Goal: Task Accomplishment & Management: Complete application form

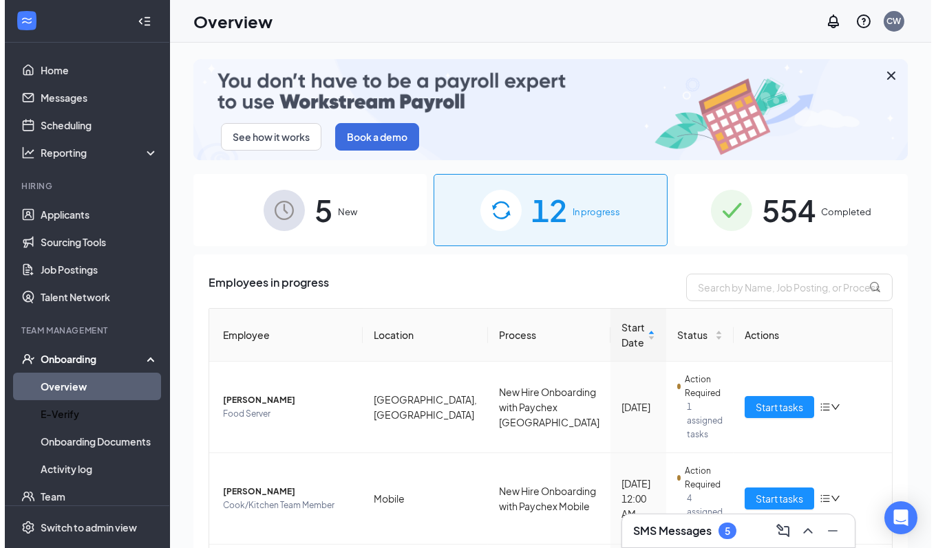
scroll to position [127, 0]
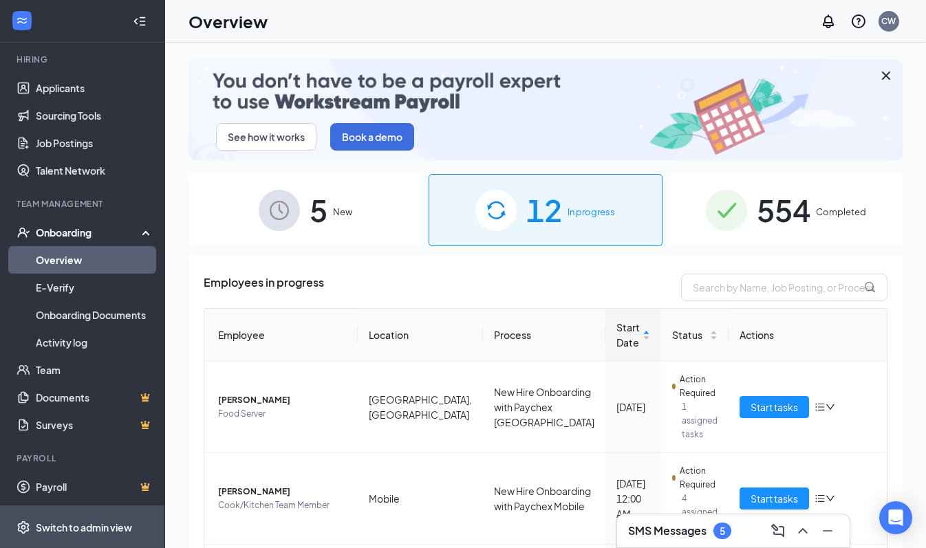
click at [63, 522] on div "Switch to admin view" at bounding box center [84, 528] width 96 height 14
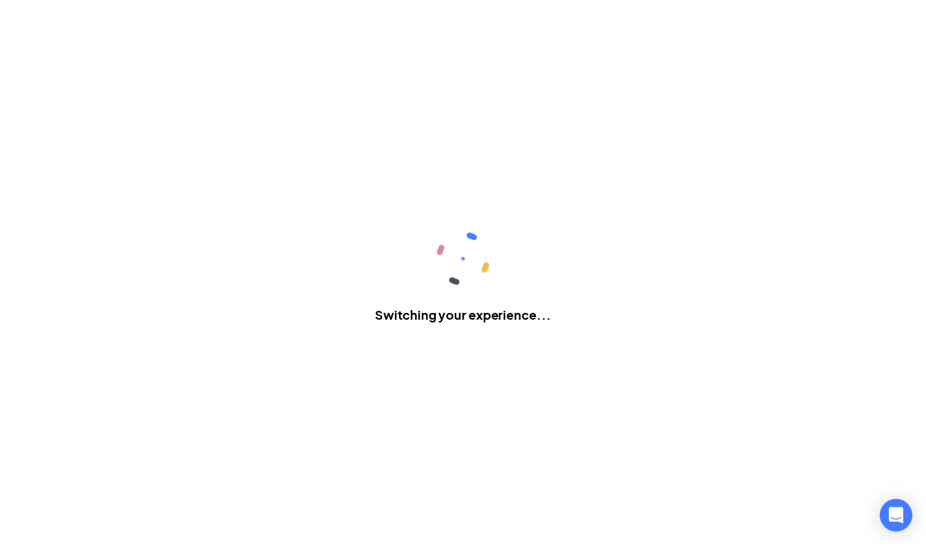
scroll to position [113, 0]
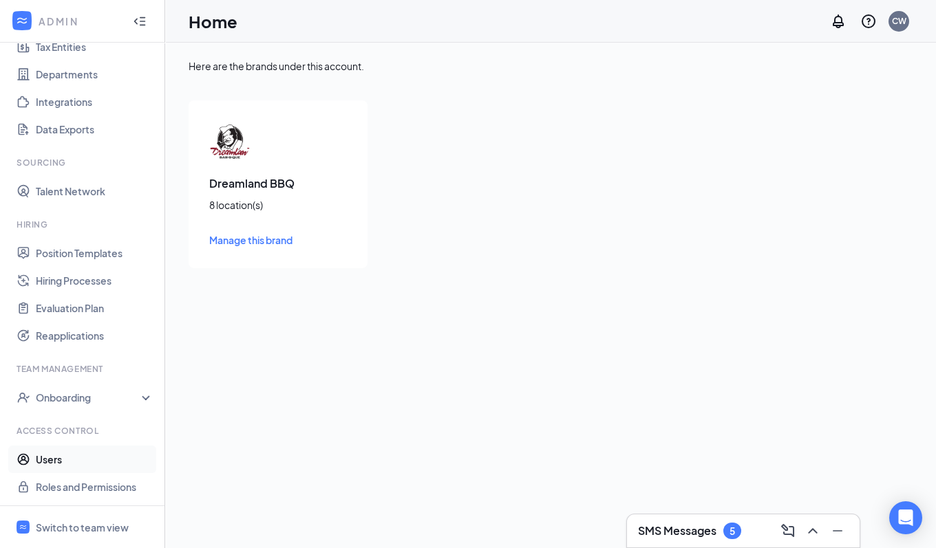
click at [46, 455] on link "Users" at bounding box center [95, 460] width 118 height 28
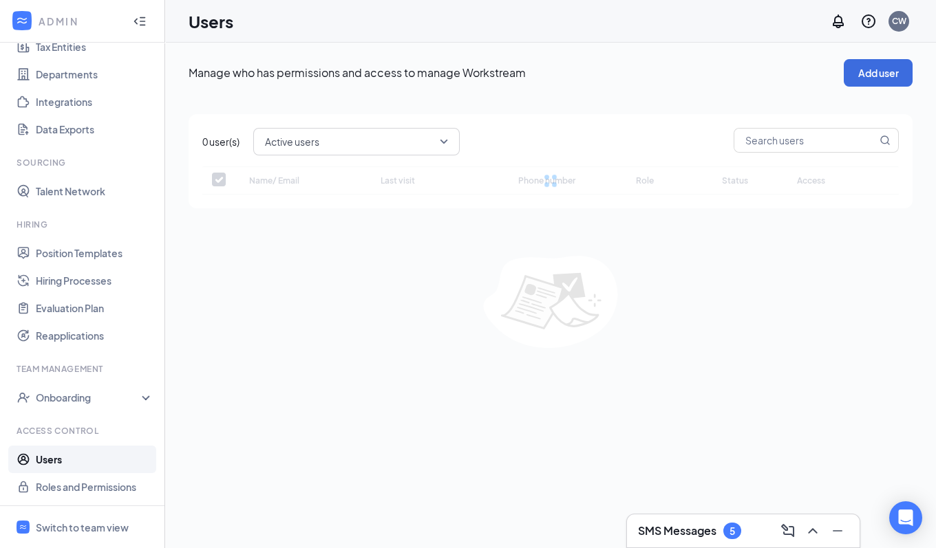
checkbox input "false"
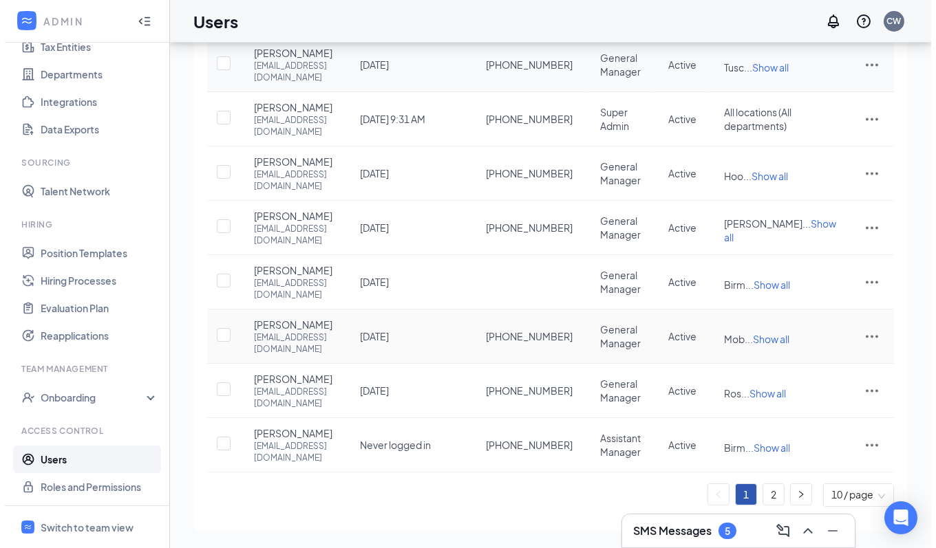
scroll to position [405, 0]
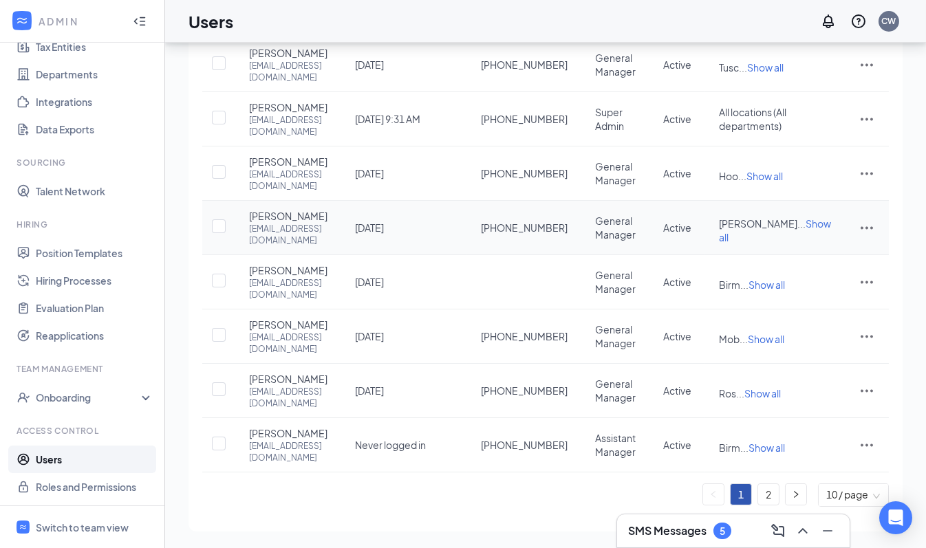
click at [873, 219] on icon "ActionsIcon" at bounding box center [866, 227] width 17 height 17
click at [799, 403] on span "Disable" at bounding box center [796, 409] width 34 height 12
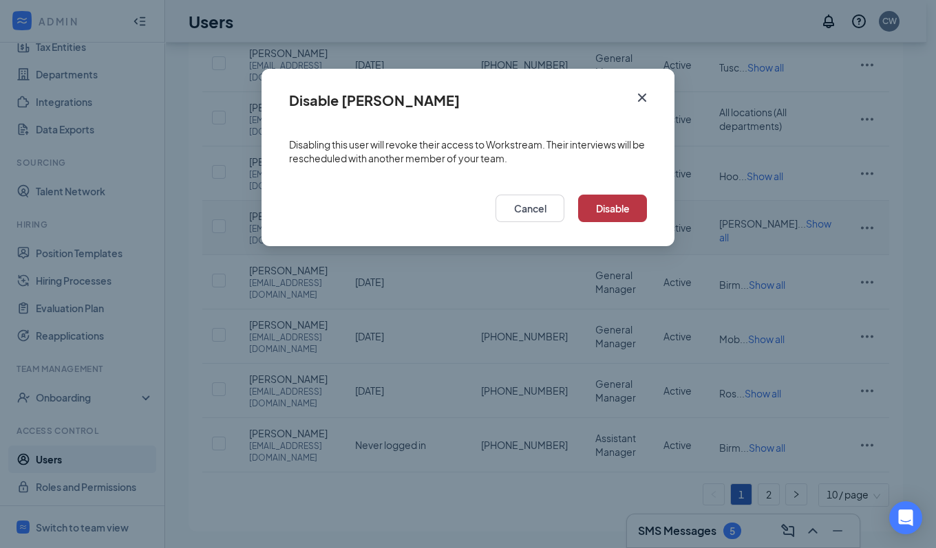
click at [628, 210] on button "Disable" at bounding box center [612, 209] width 69 height 28
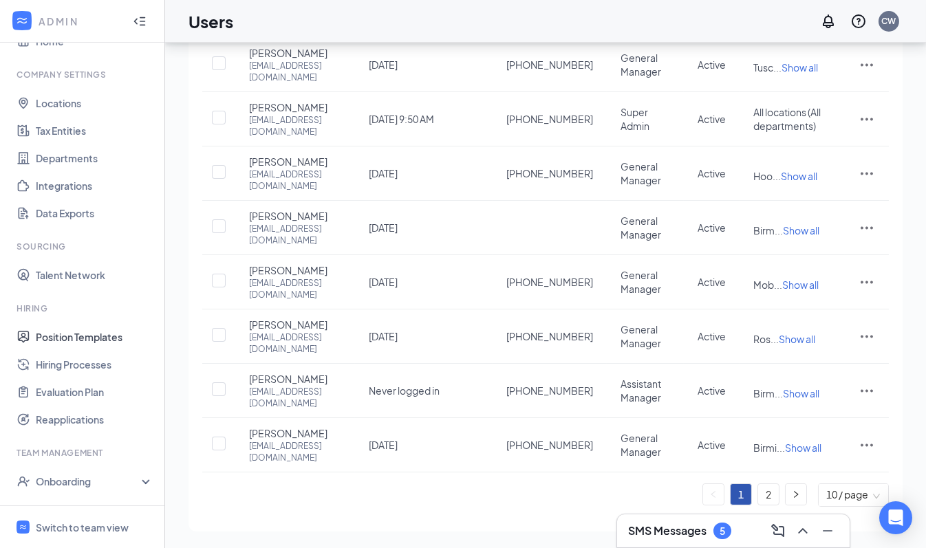
scroll to position [0, 0]
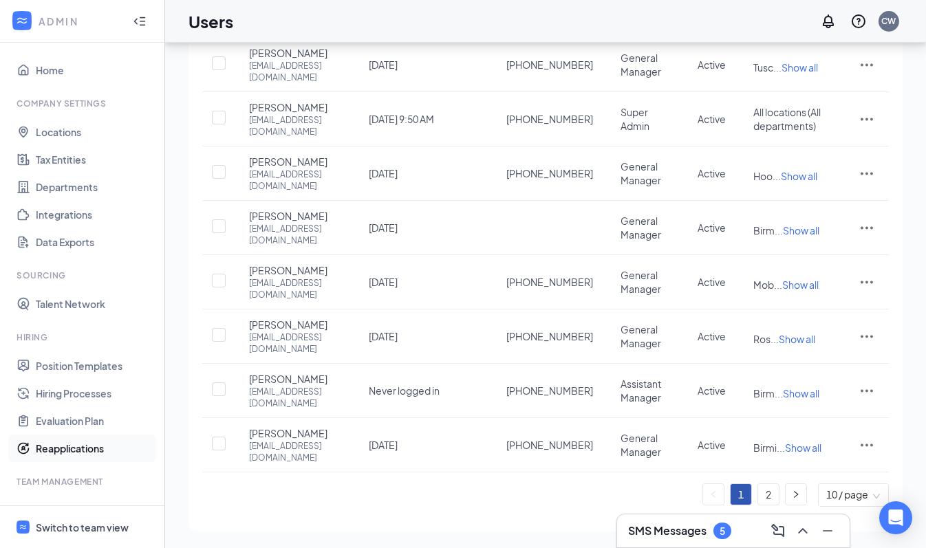
drag, startPoint x: 69, startPoint y: 519, endPoint x: 139, endPoint y: 444, distance: 102.2
click at [70, 518] on span "Switch to team view" at bounding box center [95, 527] width 118 height 42
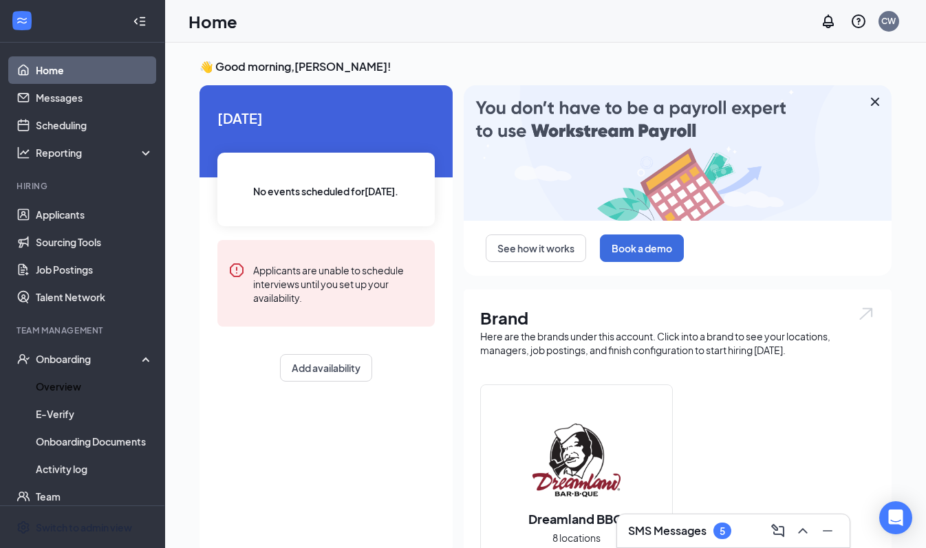
drag, startPoint x: 76, startPoint y: 393, endPoint x: 272, endPoint y: 376, distance: 197.5
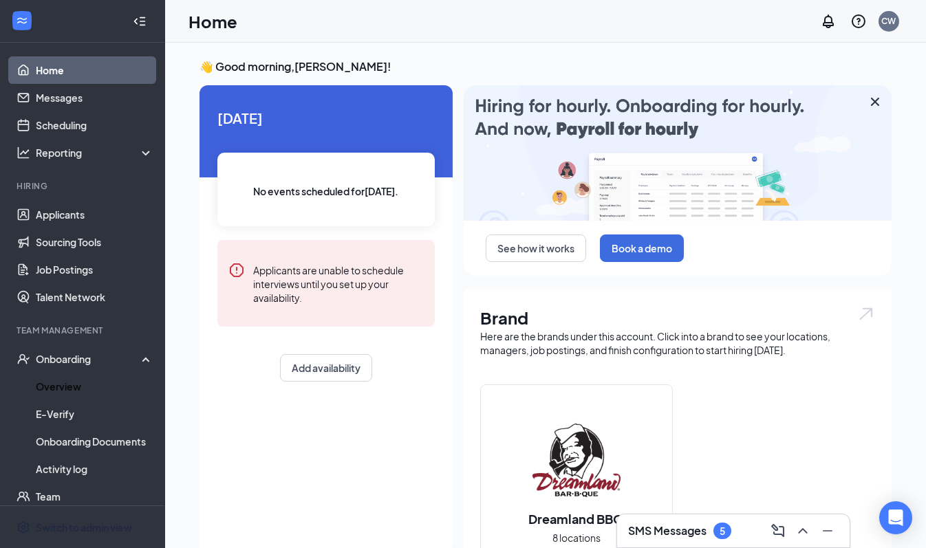
click at [76, 393] on link "Overview" at bounding box center [95, 387] width 118 height 28
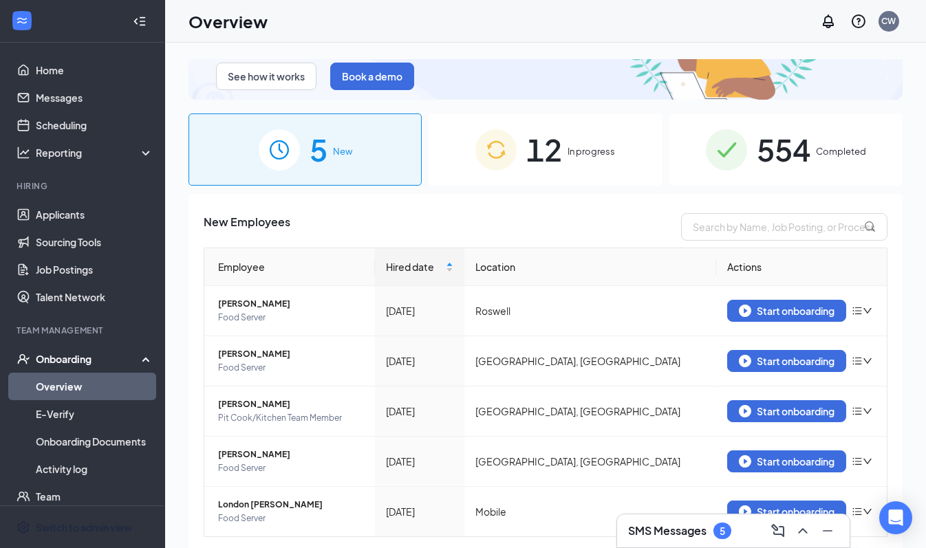
scroll to position [93, 0]
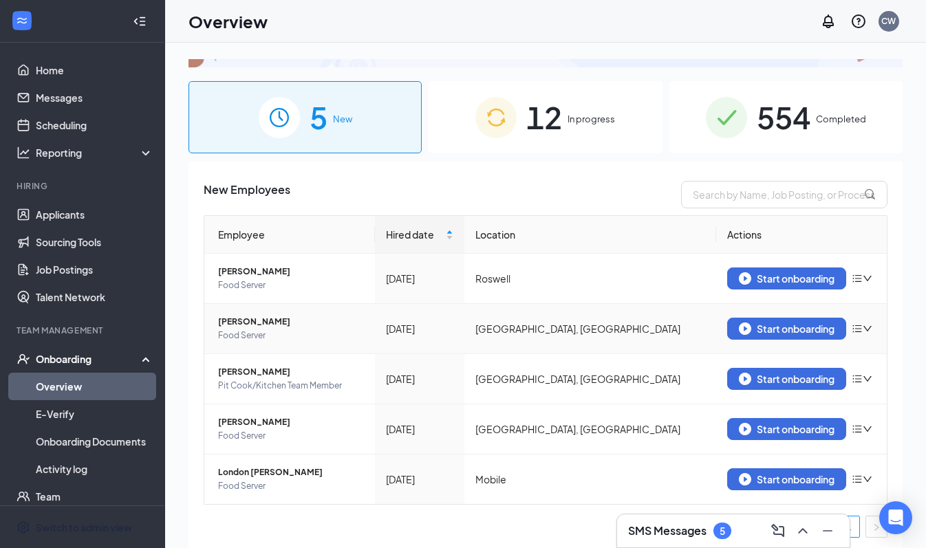
click at [852, 327] on icon "bars" at bounding box center [857, 328] width 11 height 11
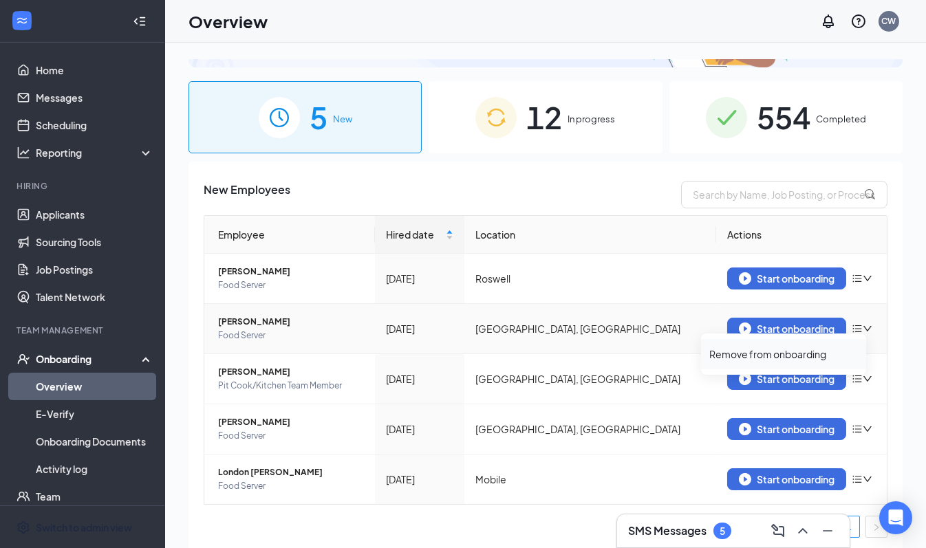
click at [781, 356] on div "Remove from onboarding" at bounding box center [783, 354] width 149 height 14
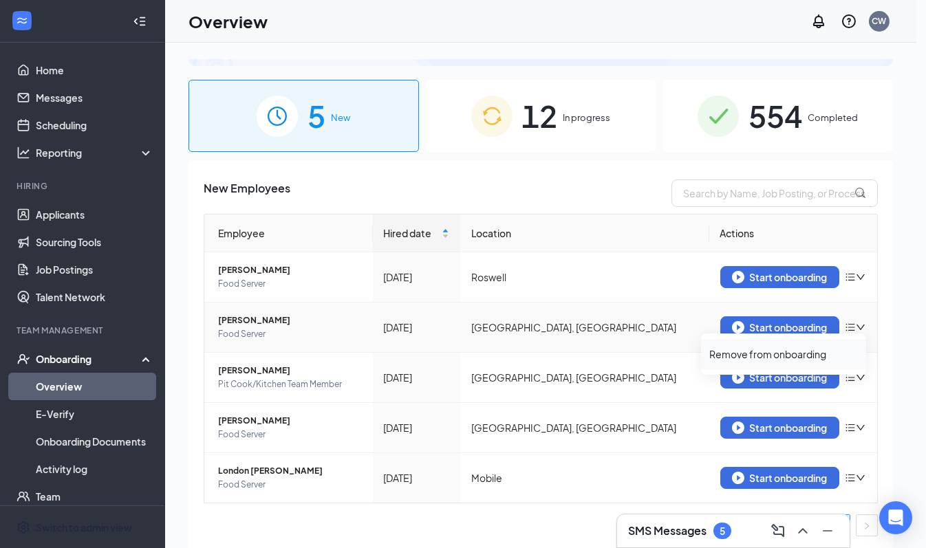
scroll to position [91, 0]
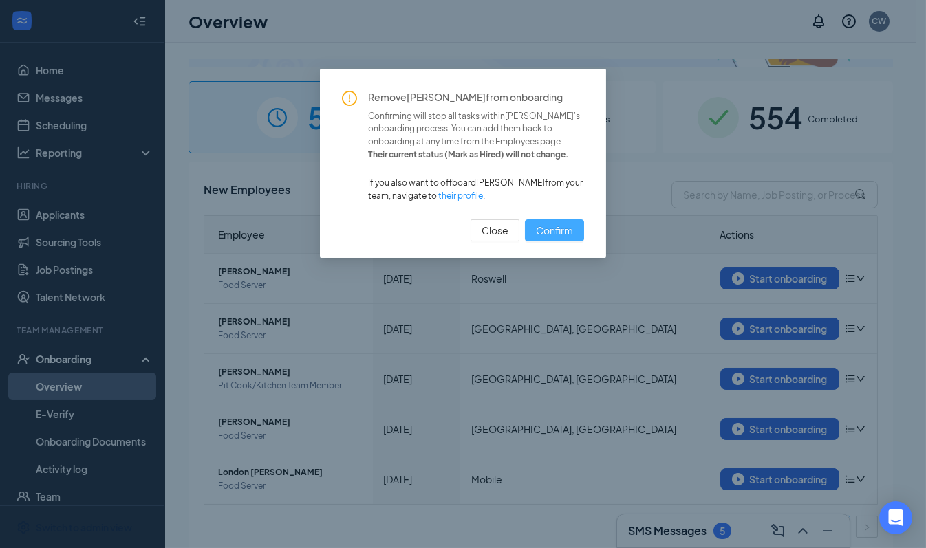
click at [554, 227] on span "Confirm" at bounding box center [554, 230] width 37 height 15
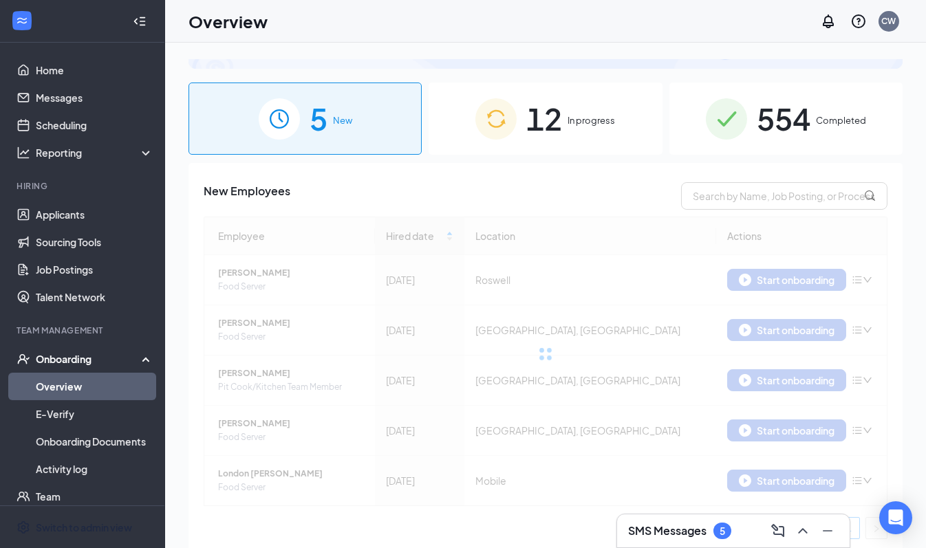
scroll to position [93, 0]
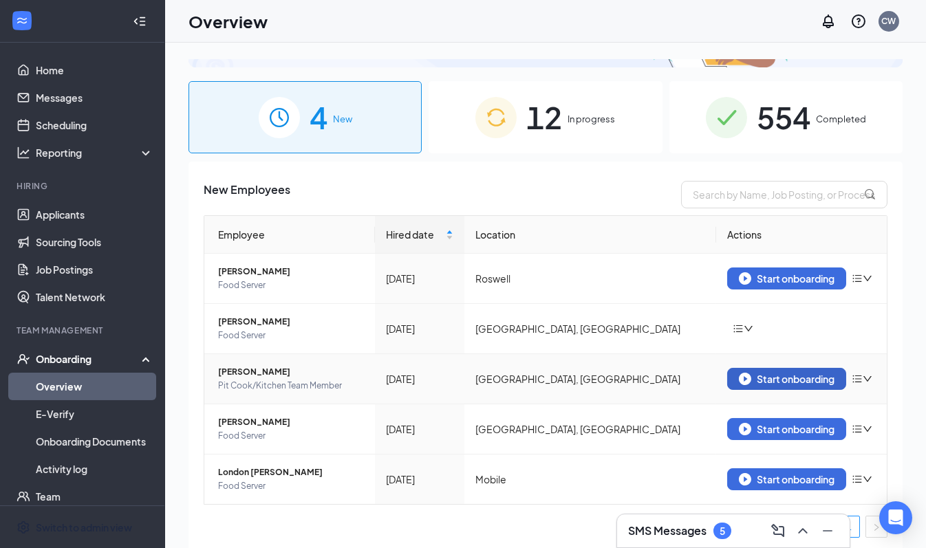
click at [780, 373] on div "Start onboarding" at bounding box center [787, 379] width 96 height 12
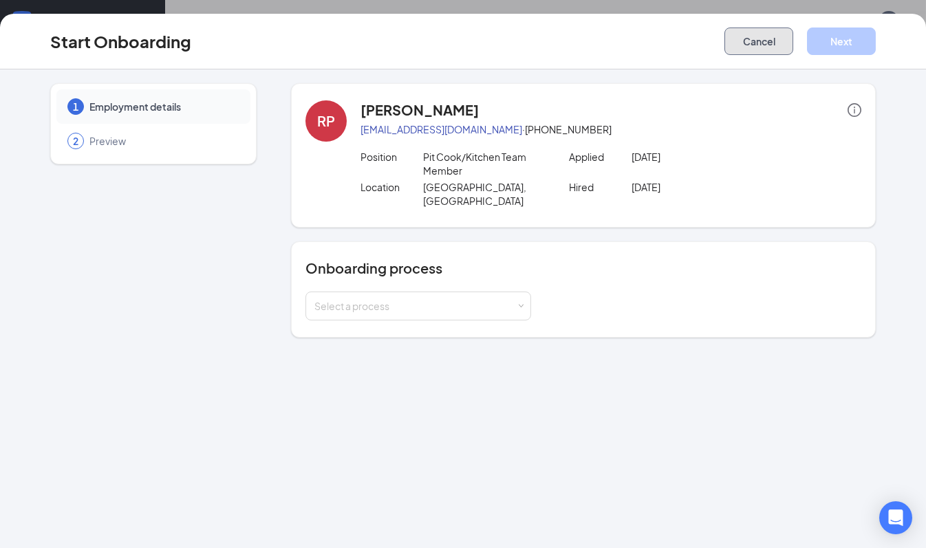
click at [738, 53] on button "Cancel" at bounding box center [758, 42] width 69 height 28
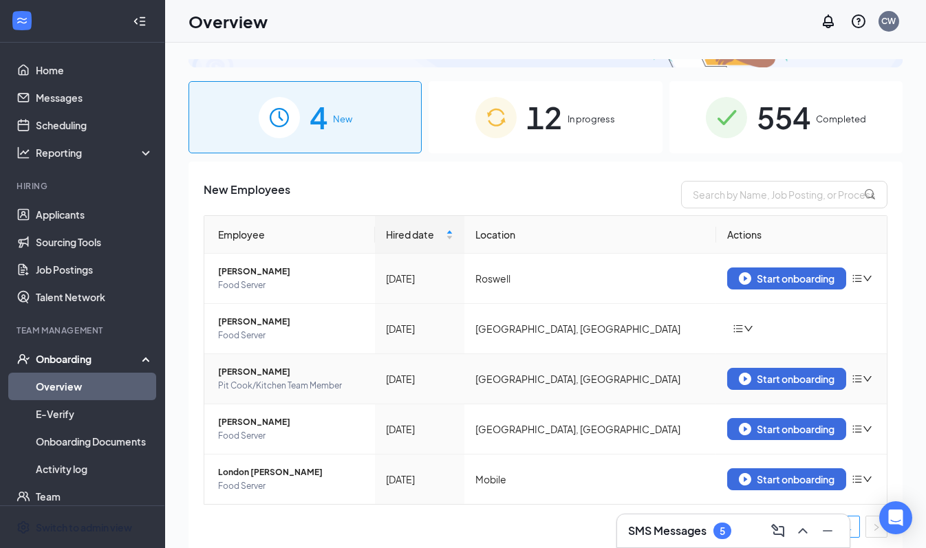
click at [863, 375] on icon "down" at bounding box center [868, 379] width 10 height 10
click at [795, 411] on li "Remove from onboarding" at bounding box center [783, 404] width 165 height 30
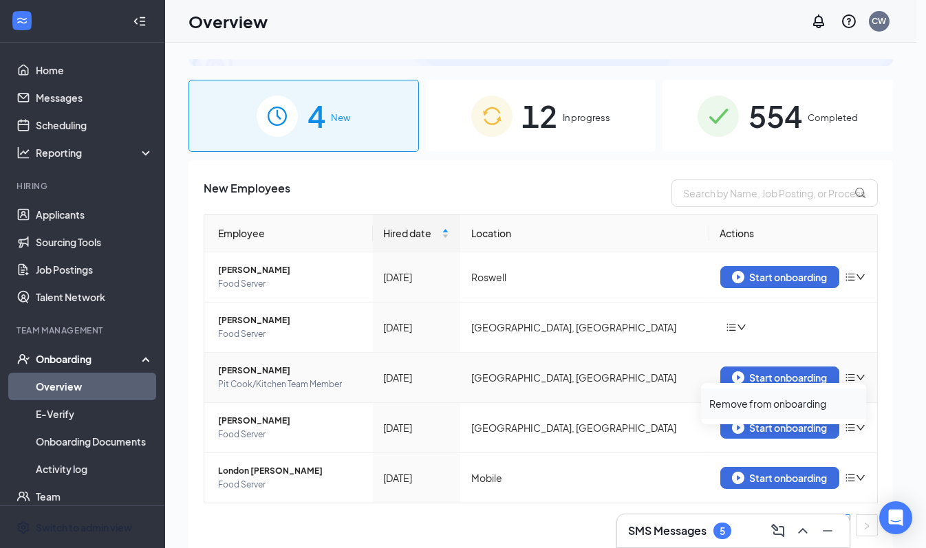
scroll to position [91, 0]
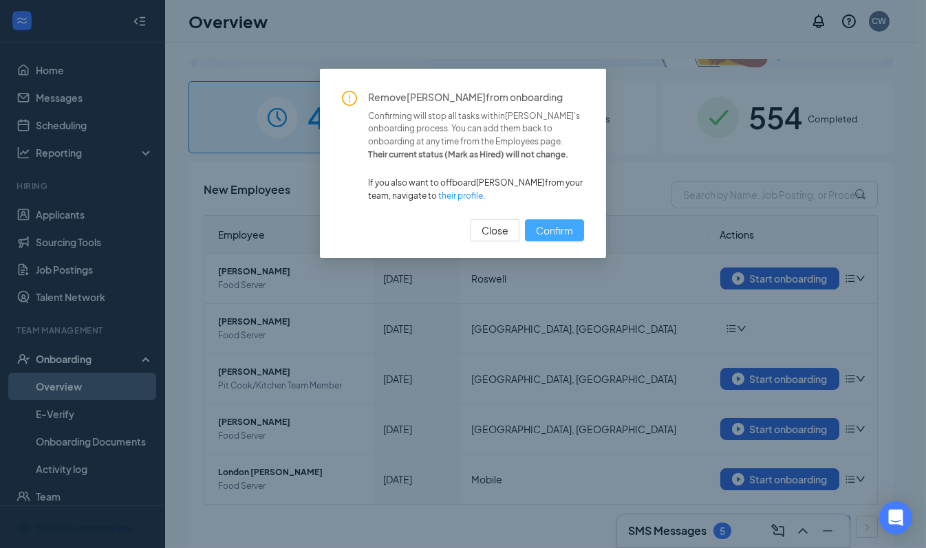
click at [553, 228] on span "Confirm" at bounding box center [554, 230] width 37 height 15
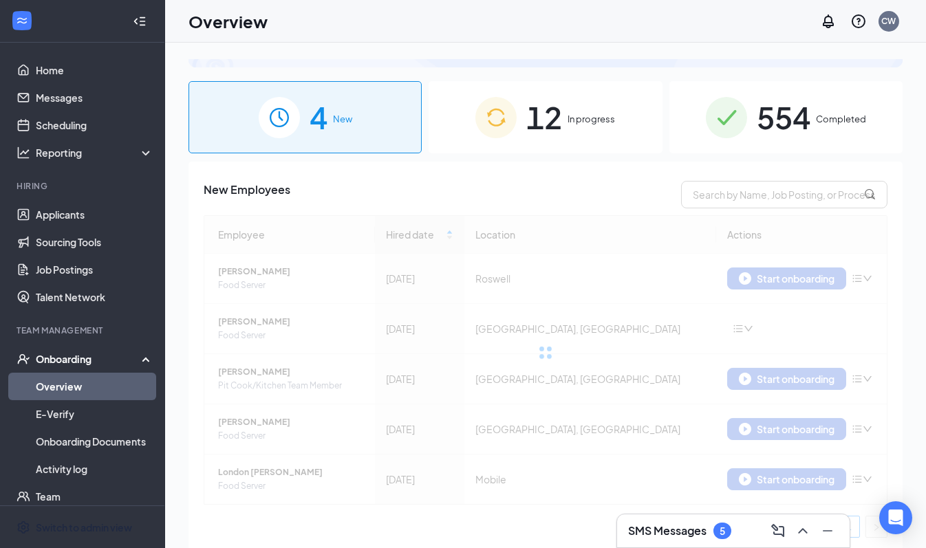
scroll to position [0, 0]
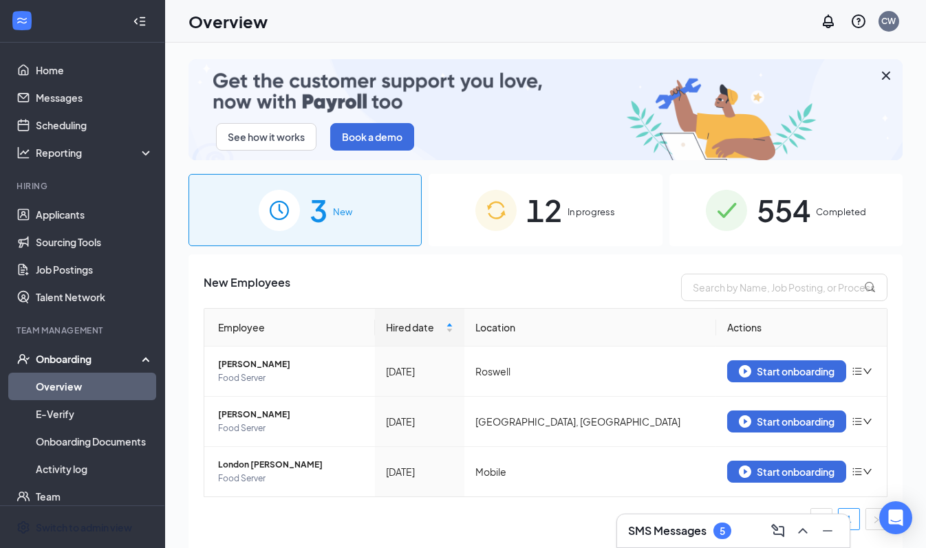
click at [575, 219] on div "12 In progress" at bounding box center [545, 210] width 233 height 72
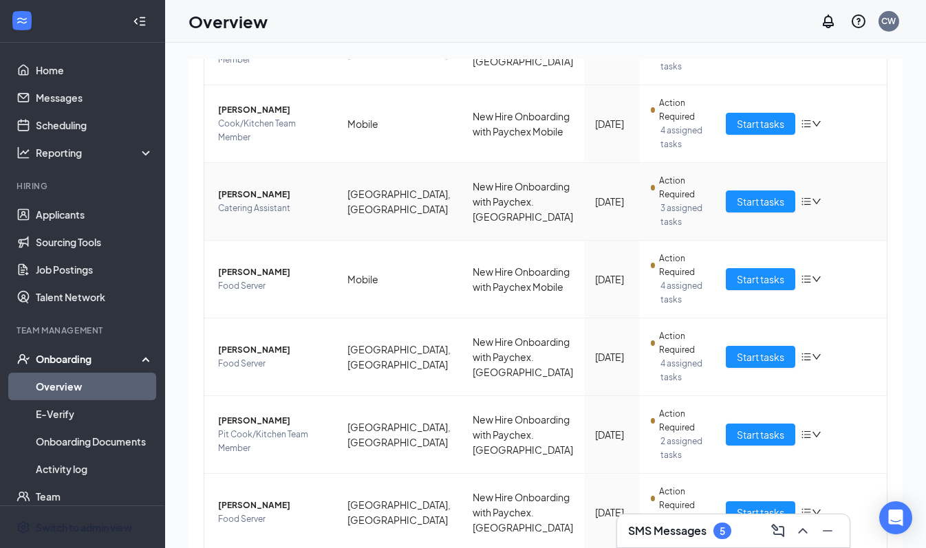
scroll to position [563, 0]
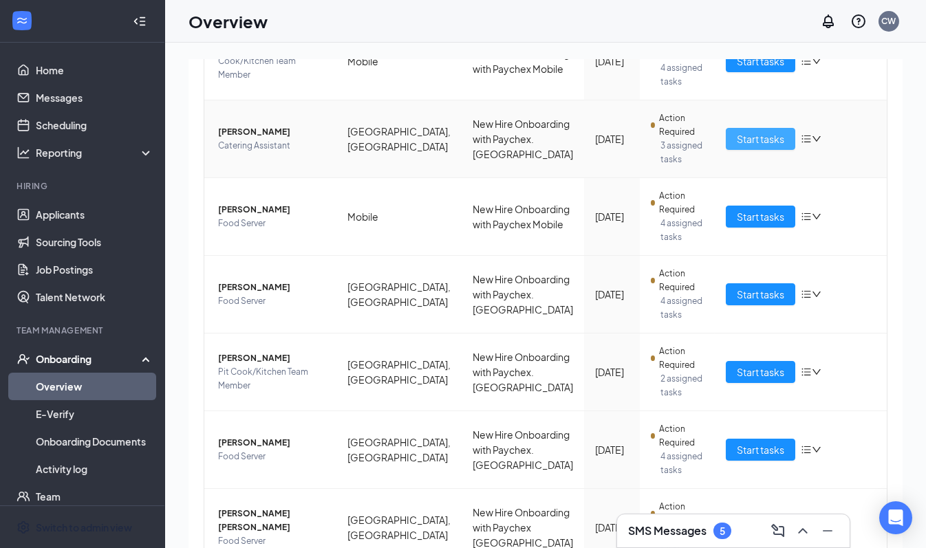
drag, startPoint x: 763, startPoint y: 144, endPoint x: 838, endPoint y: 159, distance: 76.4
click at [763, 145] on span "Start tasks" at bounding box center [760, 138] width 47 height 15
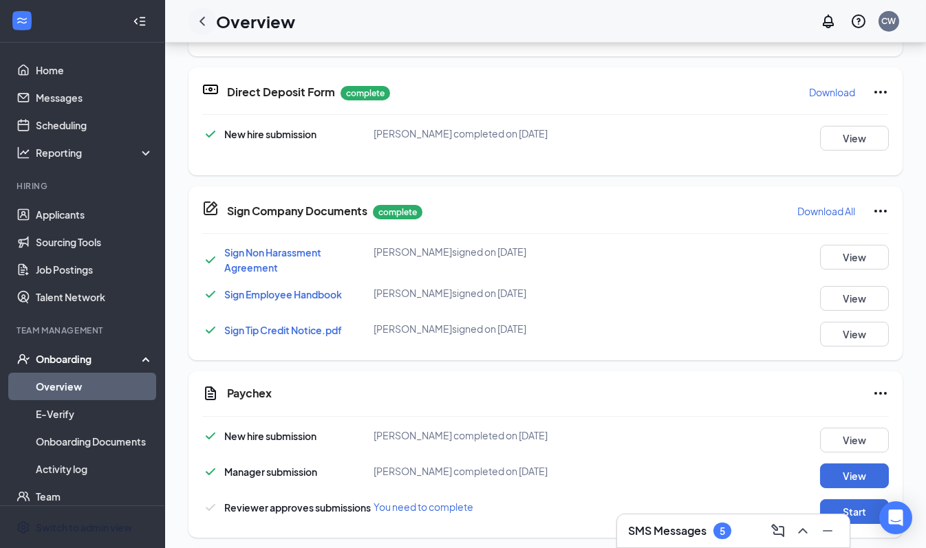
click at [208, 25] on icon "ChevronLeft" at bounding box center [202, 21] width 17 height 17
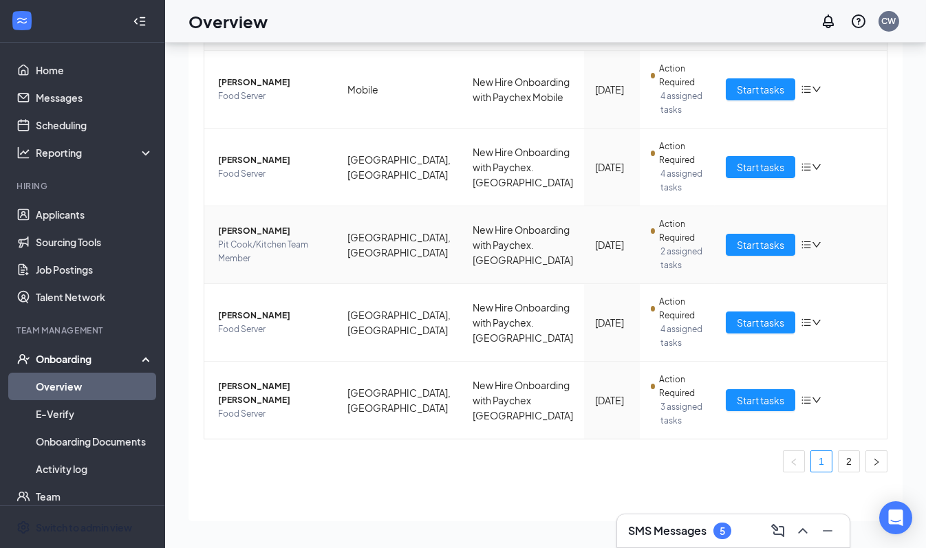
scroll to position [634, 0]
click at [839, 464] on link "2" at bounding box center [849, 461] width 21 height 21
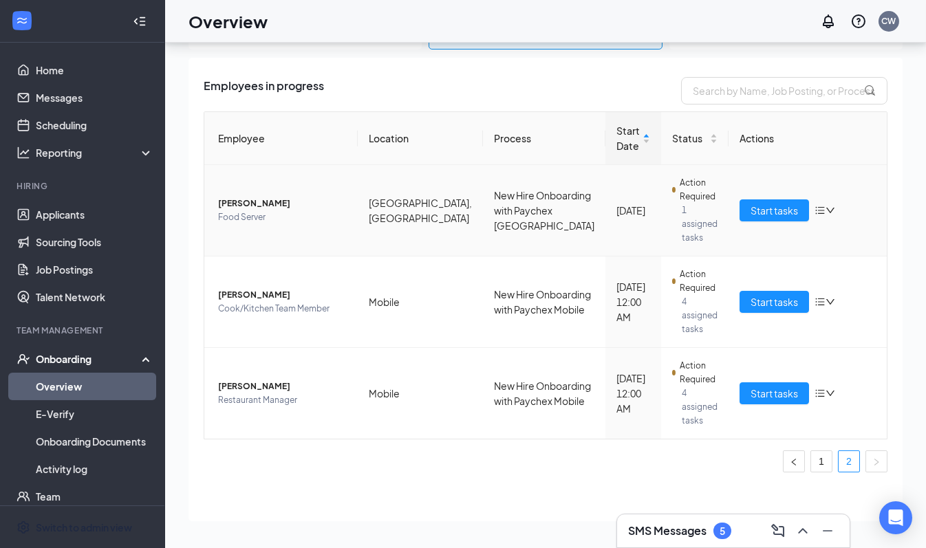
scroll to position [96, 0]
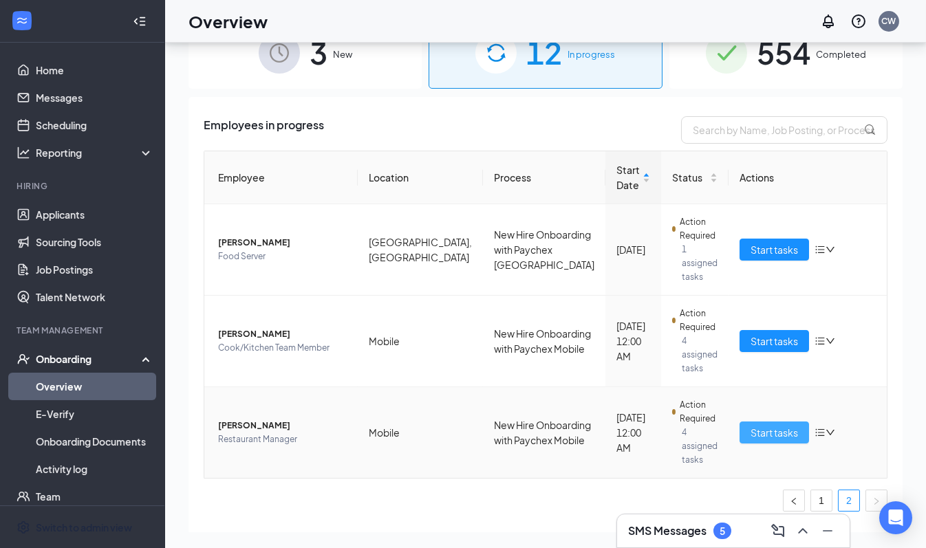
click at [762, 425] on span "Start tasks" at bounding box center [773, 432] width 47 height 15
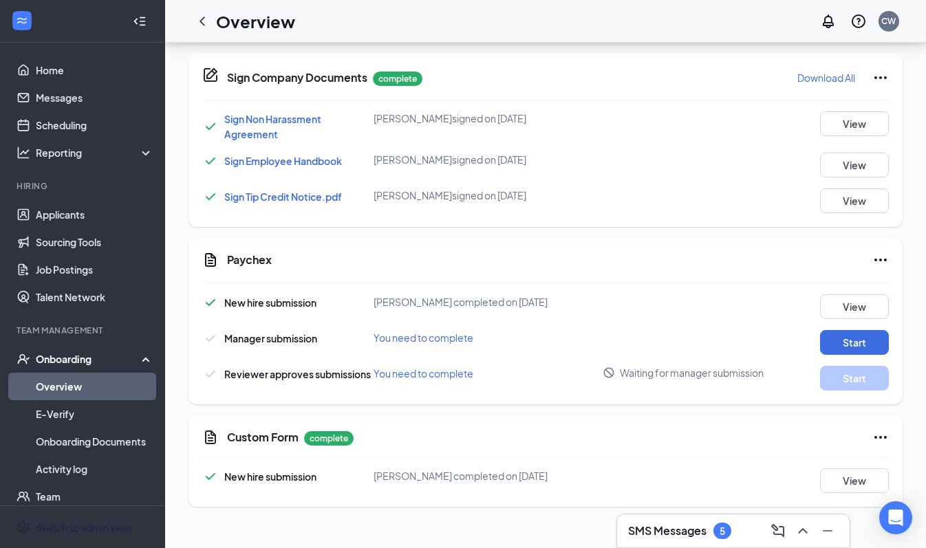
scroll to position [500, 0]
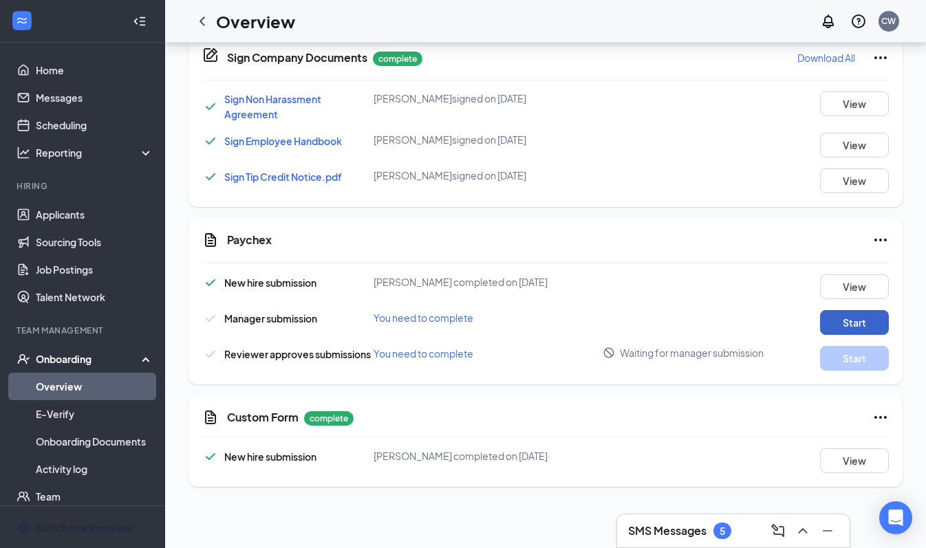
click at [856, 321] on button "Start" at bounding box center [854, 322] width 69 height 25
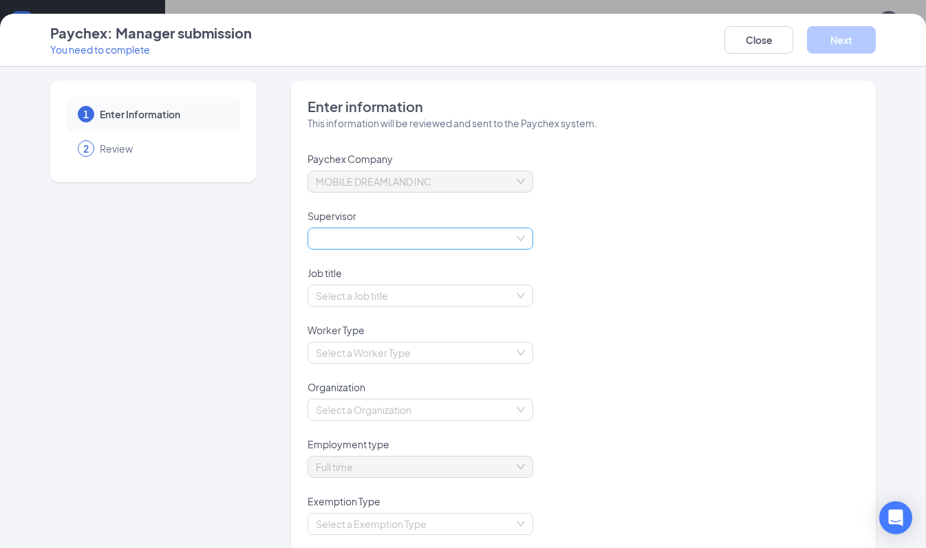
click at [409, 231] on span at bounding box center [420, 238] width 209 height 21
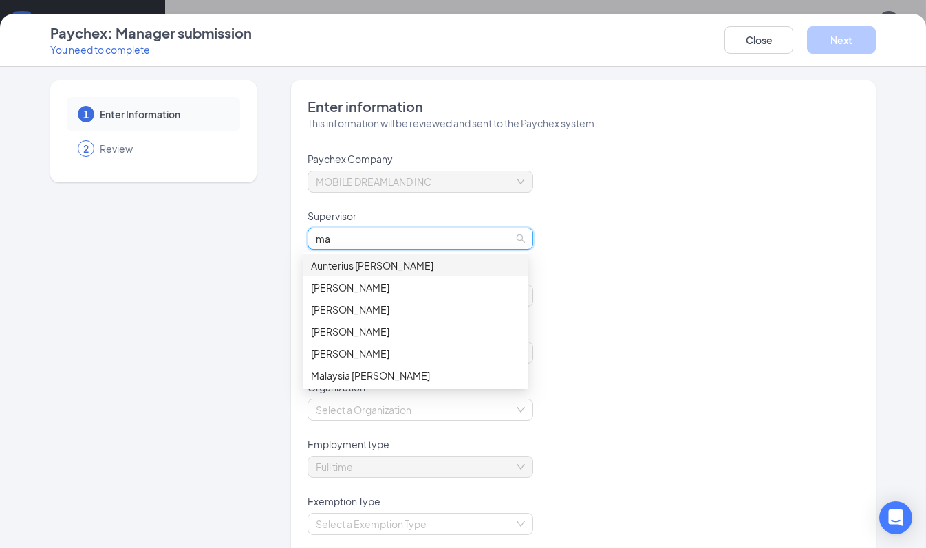
type input "mar"
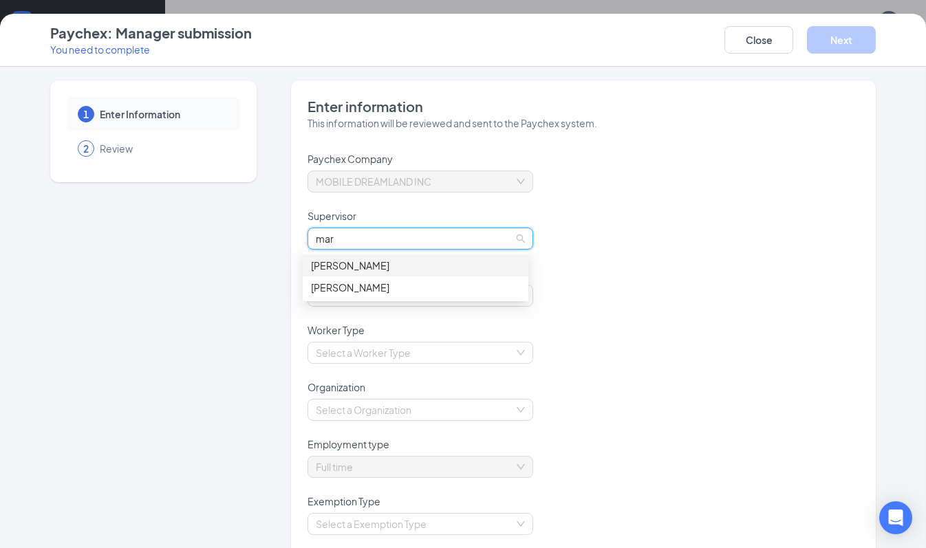
click at [382, 263] on div "[PERSON_NAME]" at bounding box center [415, 265] width 209 height 15
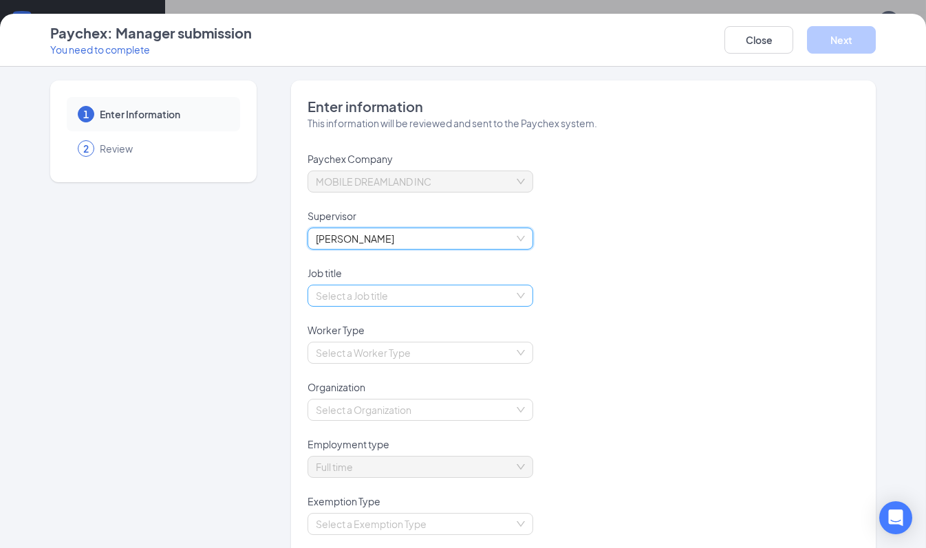
click at [392, 296] on input "search" at bounding box center [415, 295] width 199 height 21
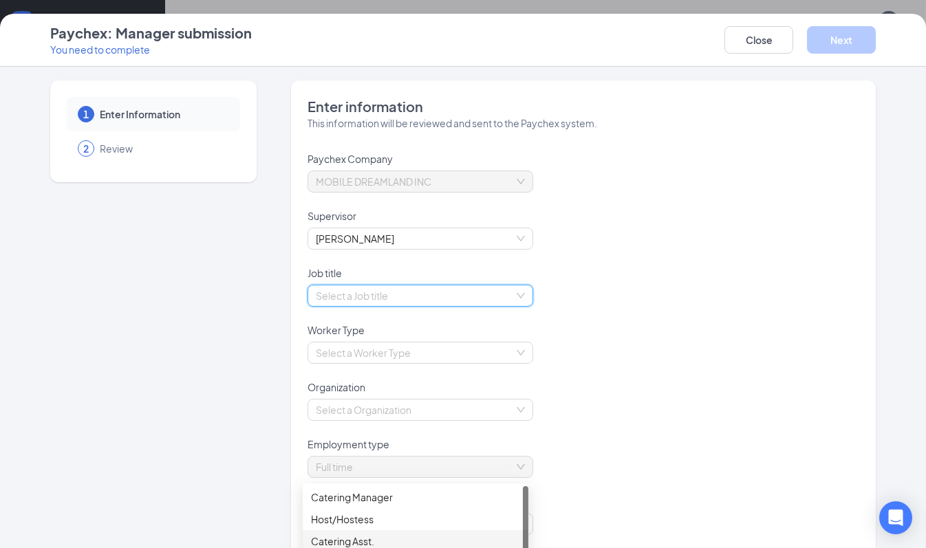
scroll to position [250, 0]
click at [376, 297] on input "search" at bounding box center [415, 295] width 199 height 21
click at [431, 296] on input "search" at bounding box center [415, 295] width 199 height 21
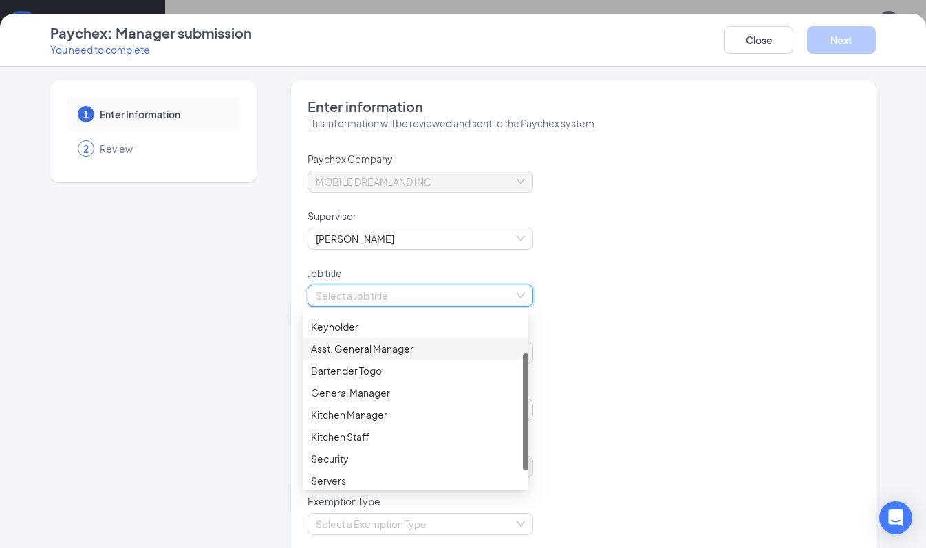
scroll to position [87, 0]
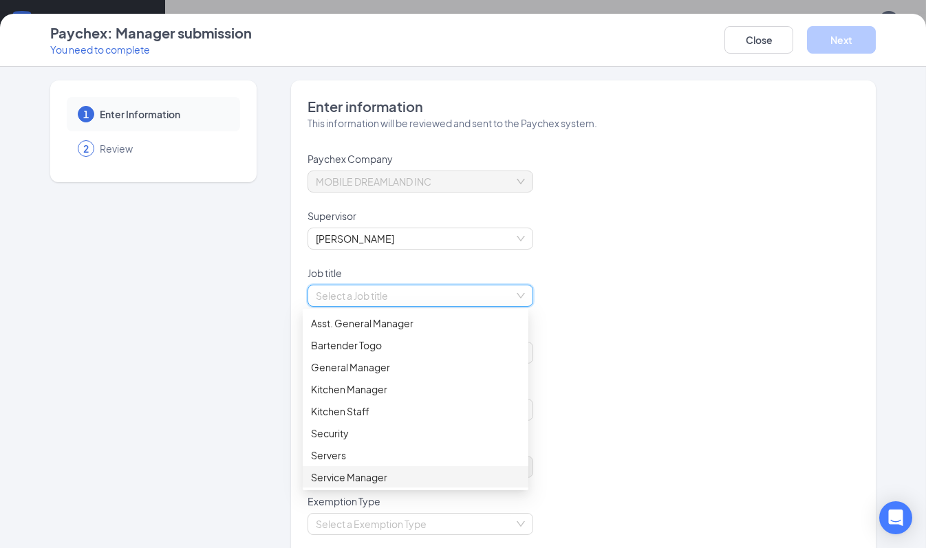
click at [370, 479] on div "Service Manager" at bounding box center [415, 477] width 209 height 15
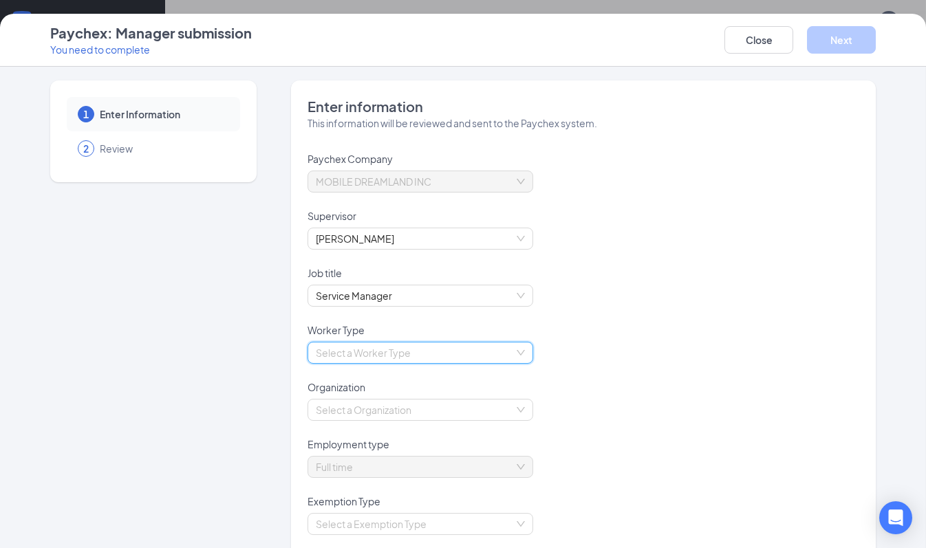
click at [445, 351] on input "search" at bounding box center [415, 353] width 199 height 21
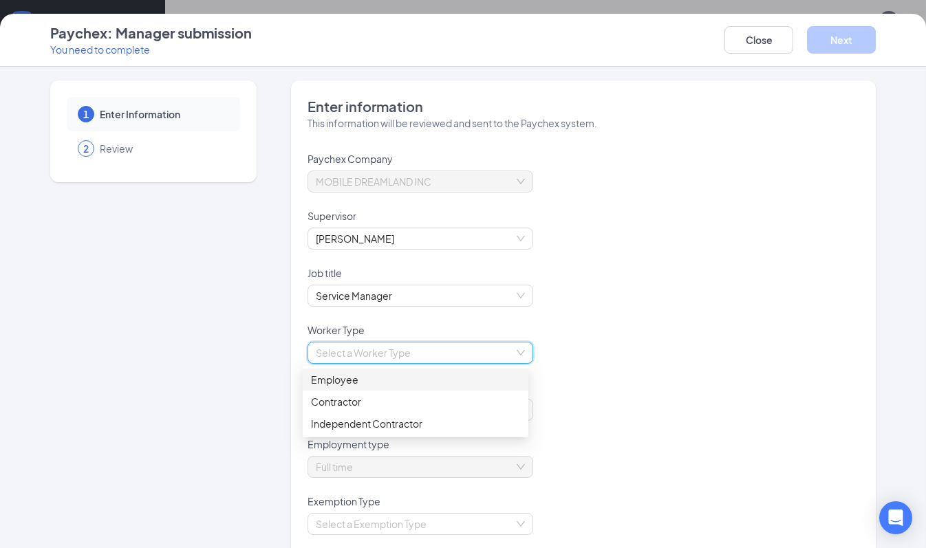
click at [360, 385] on div "Employee" at bounding box center [415, 379] width 209 height 15
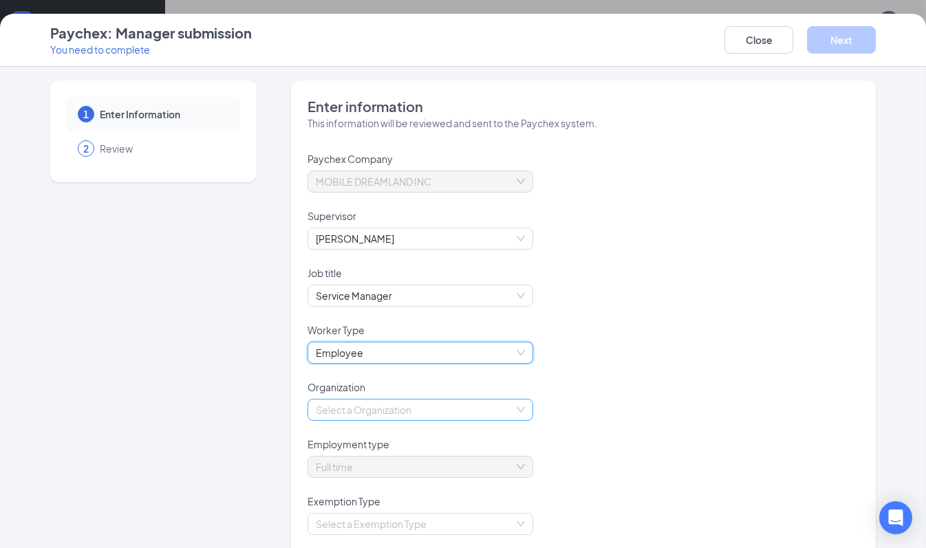
click at [366, 409] on input "search" at bounding box center [415, 410] width 199 height 21
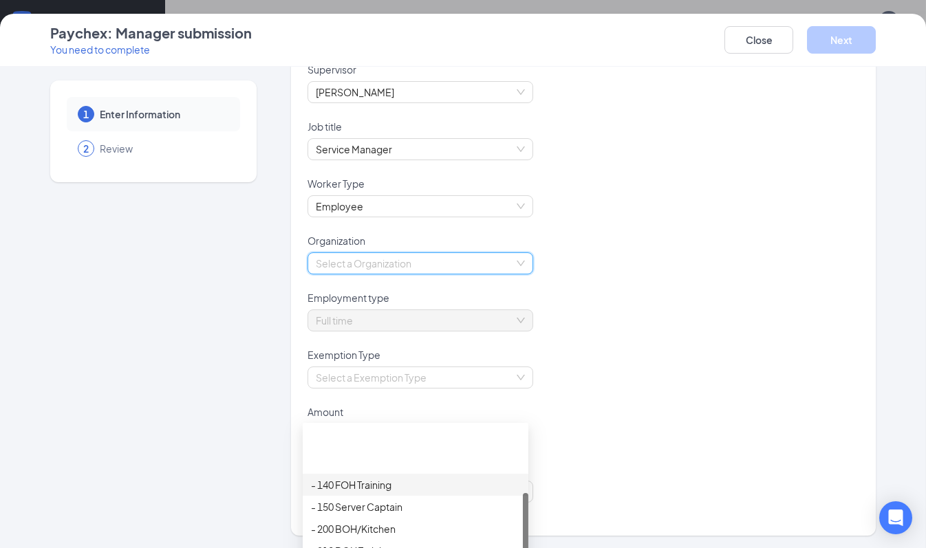
scroll to position [125, 0]
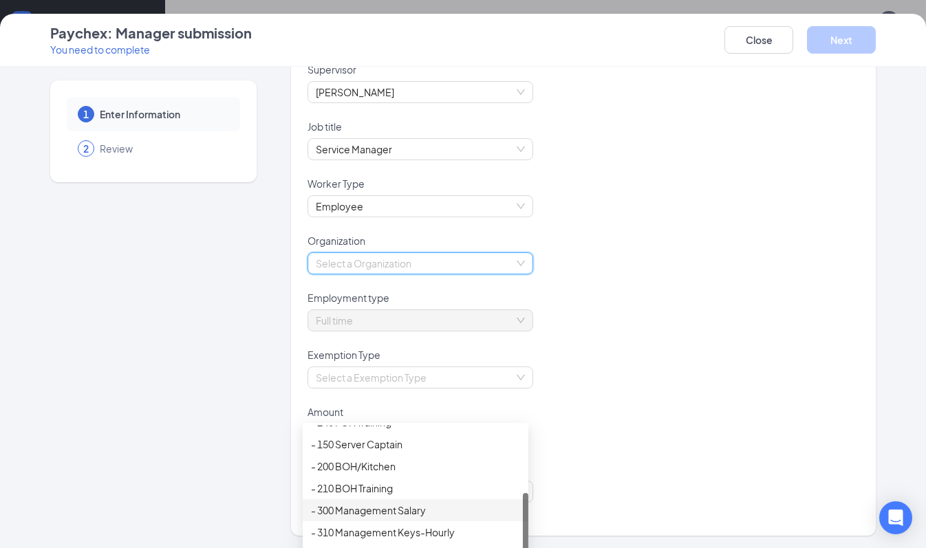
click at [354, 504] on div "- 300 Management Salary" at bounding box center [415, 510] width 209 height 15
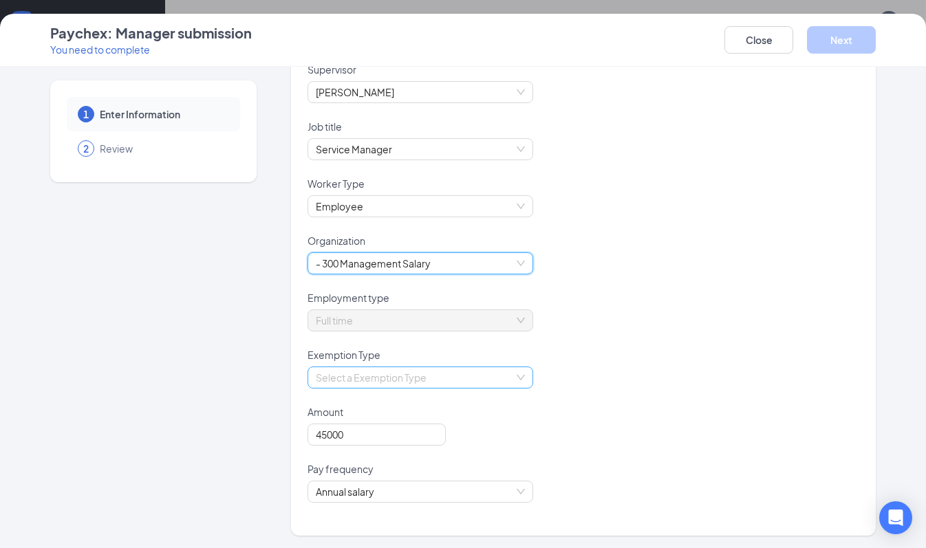
click at [382, 377] on input "search" at bounding box center [415, 377] width 199 height 21
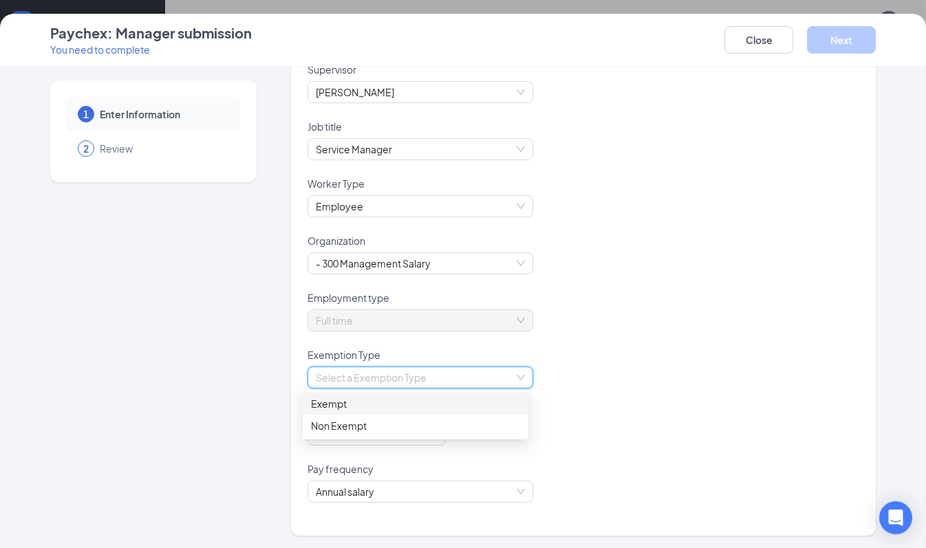
click at [354, 404] on div "Exempt" at bounding box center [415, 403] width 209 height 15
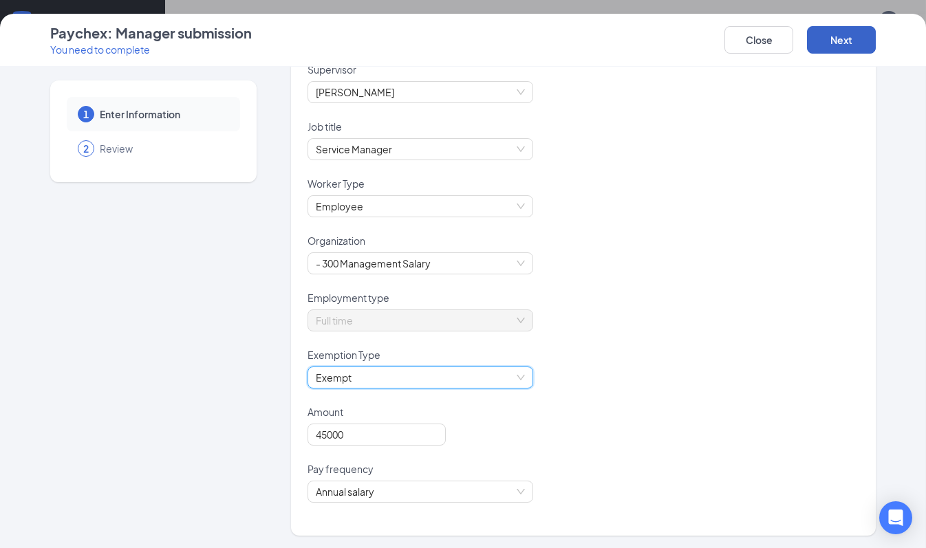
click at [842, 41] on button "Next" at bounding box center [841, 40] width 69 height 28
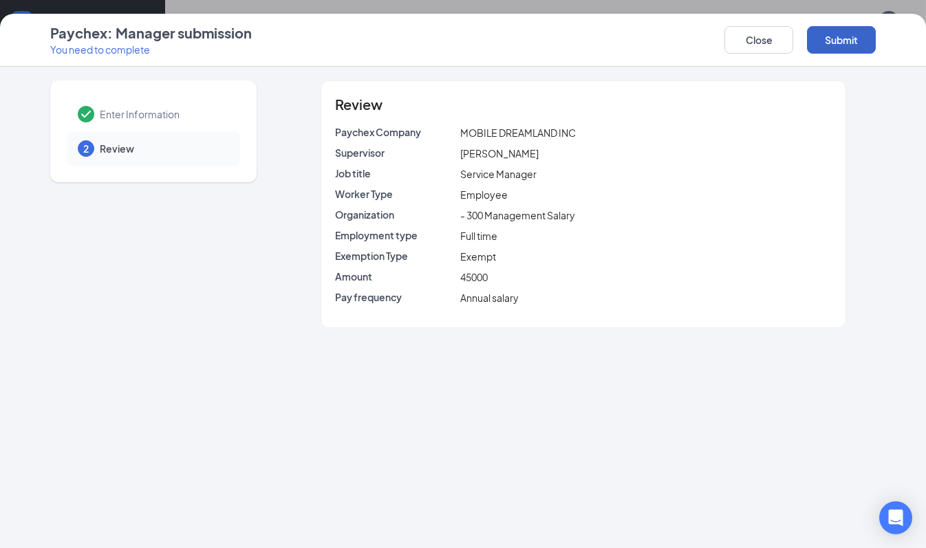
scroll to position [0, 0]
click at [842, 30] on button "Submit" at bounding box center [841, 40] width 69 height 28
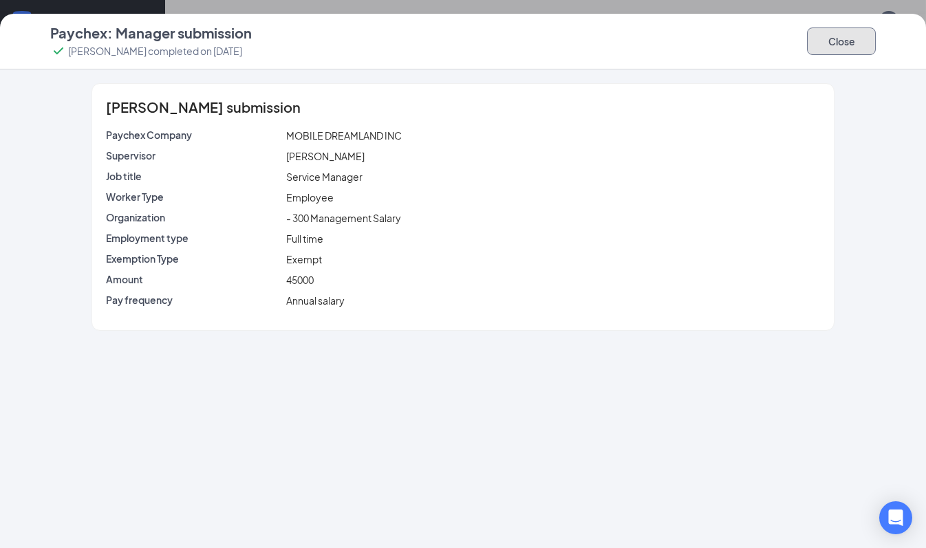
click at [840, 47] on button "Close" at bounding box center [841, 42] width 69 height 28
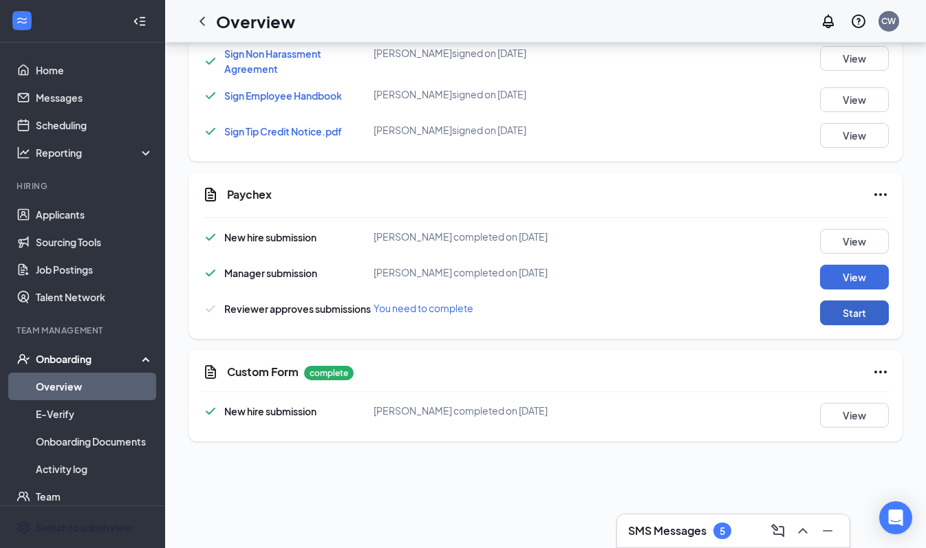
click at [821, 319] on button "Start" at bounding box center [854, 313] width 69 height 25
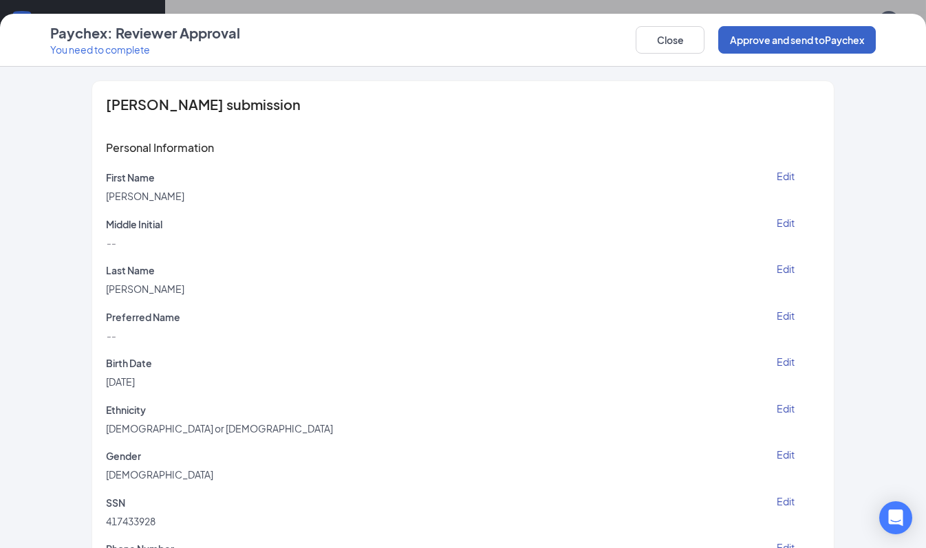
click at [793, 43] on button "Approve and send to Paychex" at bounding box center [797, 40] width 158 height 28
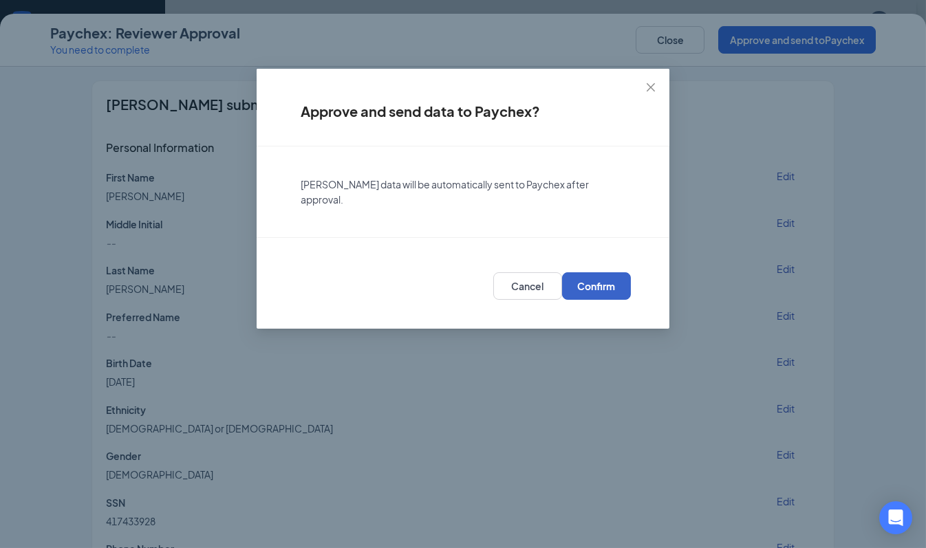
click at [612, 277] on button "Confirm" at bounding box center [596, 286] width 69 height 28
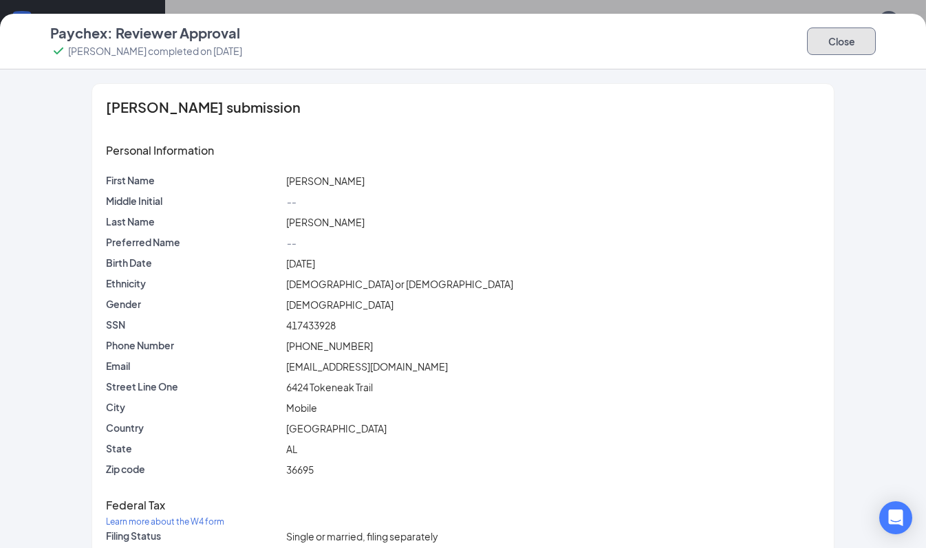
drag, startPoint x: 871, startPoint y: 47, endPoint x: 737, endPoint y: 168, distance: 180.2
click at [869, 47] on button "Close" at bounding box center [841, 42] width 69 height 28
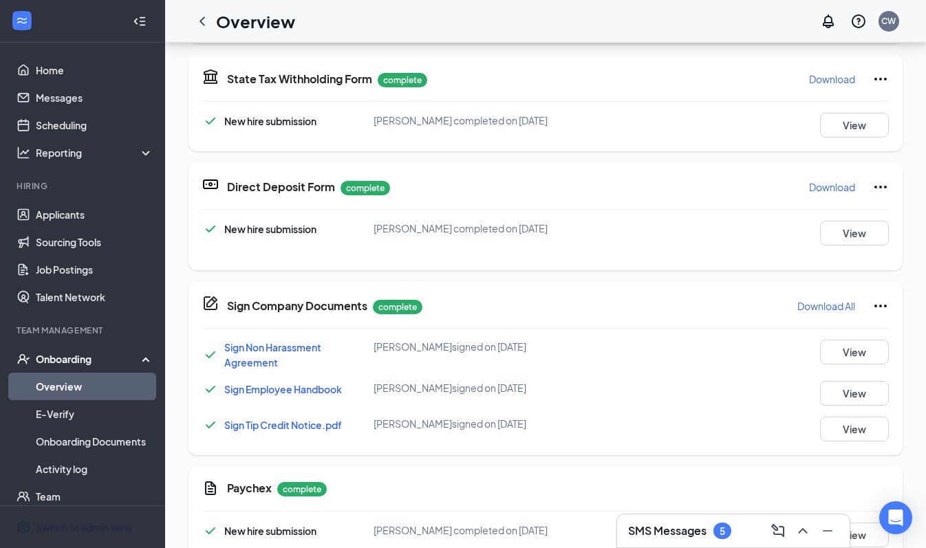
scroll to position [28, 0]
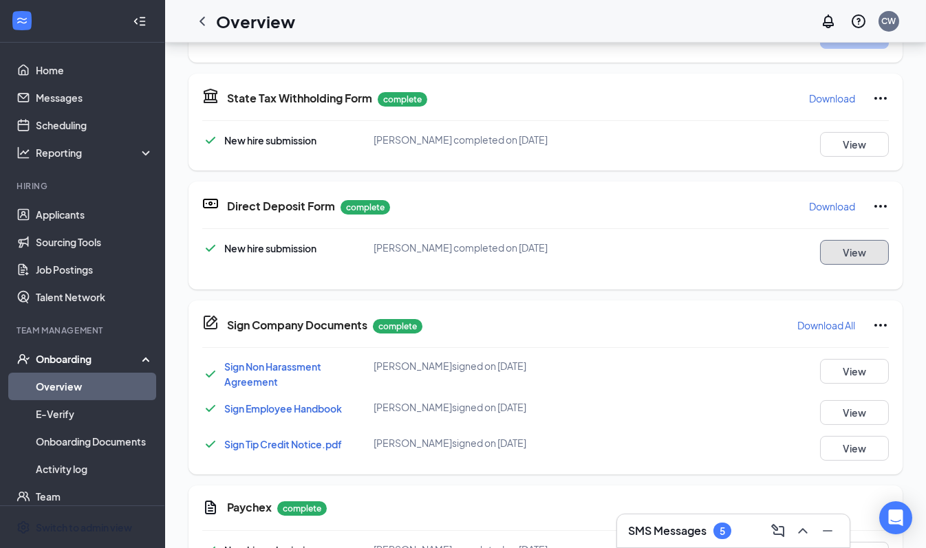
click at [854, 252] on button "View" at bounding box center [854, 252] width 69 height 25
